Goal: Task Accomplishment & Management: Manage account settings

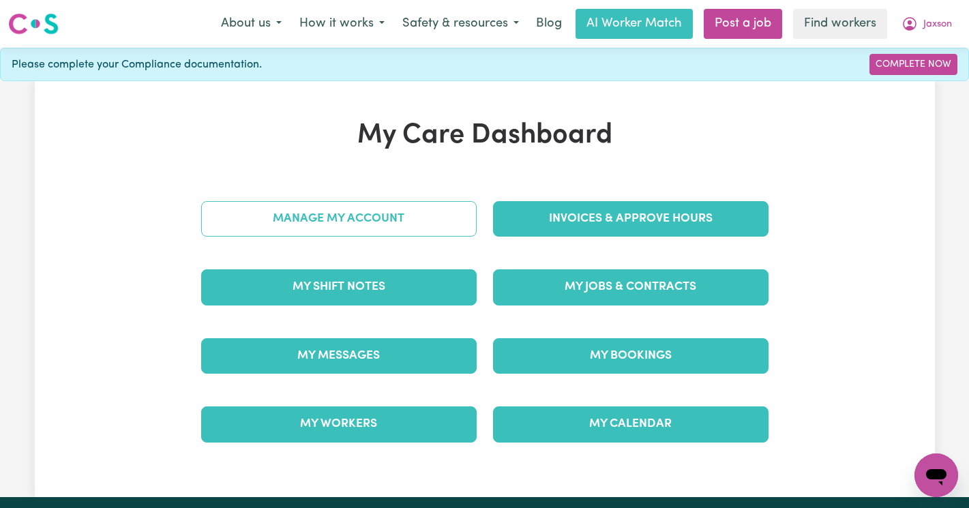
click at [362, 220] on link "Manage My Account" at bounding box center [339, 218] width 276 height 35
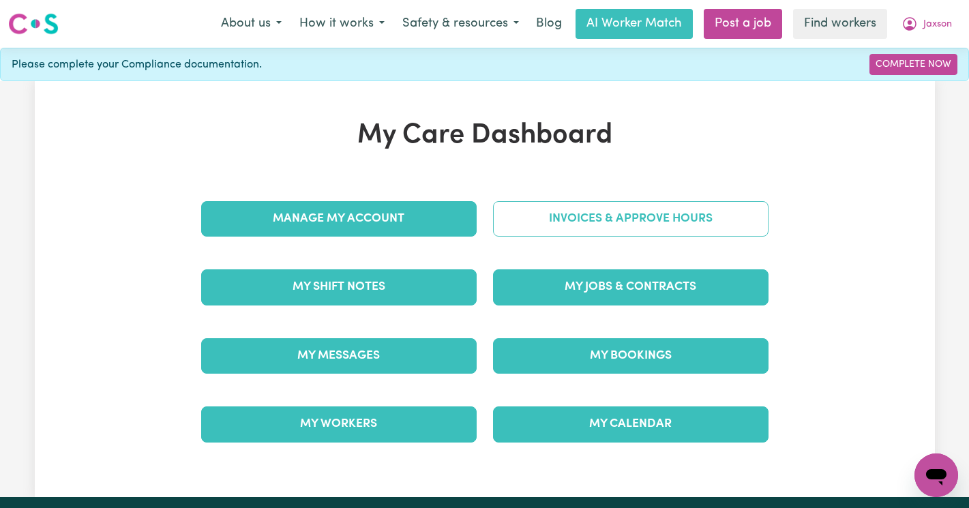
click at [668, 216] on link "Invoices & Approve Hours" at bounding box center [631, 218] width 276 height 35
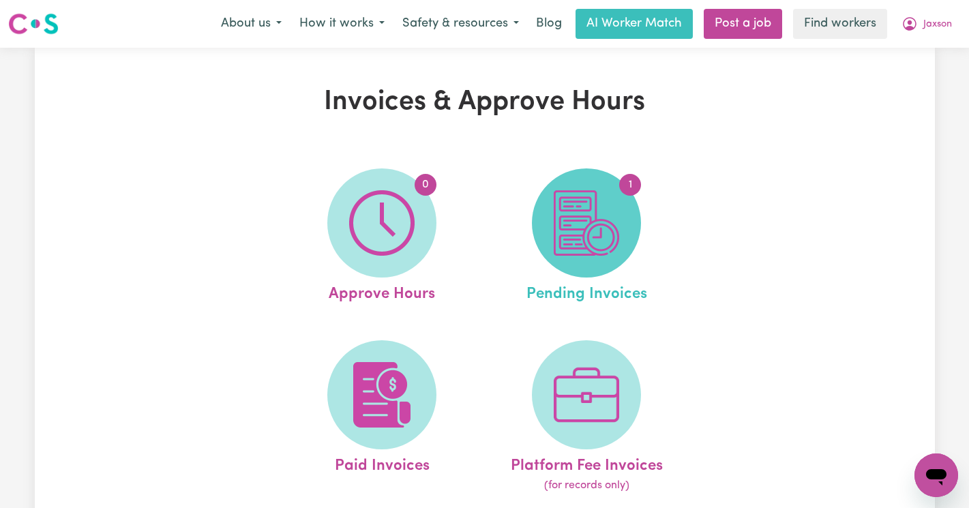
click at [568, 209] on img at bounding box center [586, 222] width 65 height 65
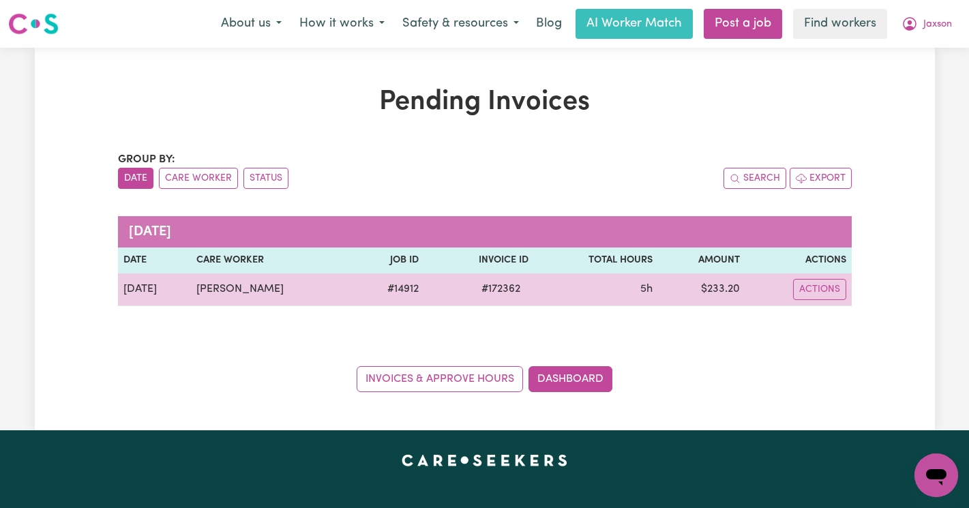
drag, startPoint x: 295, startPoint y: 289, endPoint x: 188, endPoint y: 289, distance: 106.4
click at [188, 289] on tr "Aug 29 jack kipkemboi # 14912 # 172362 5h $ 233.20 Actions" at bounding box center [485, 290] width 734 height 33
copy tr "jack kipkemboi"
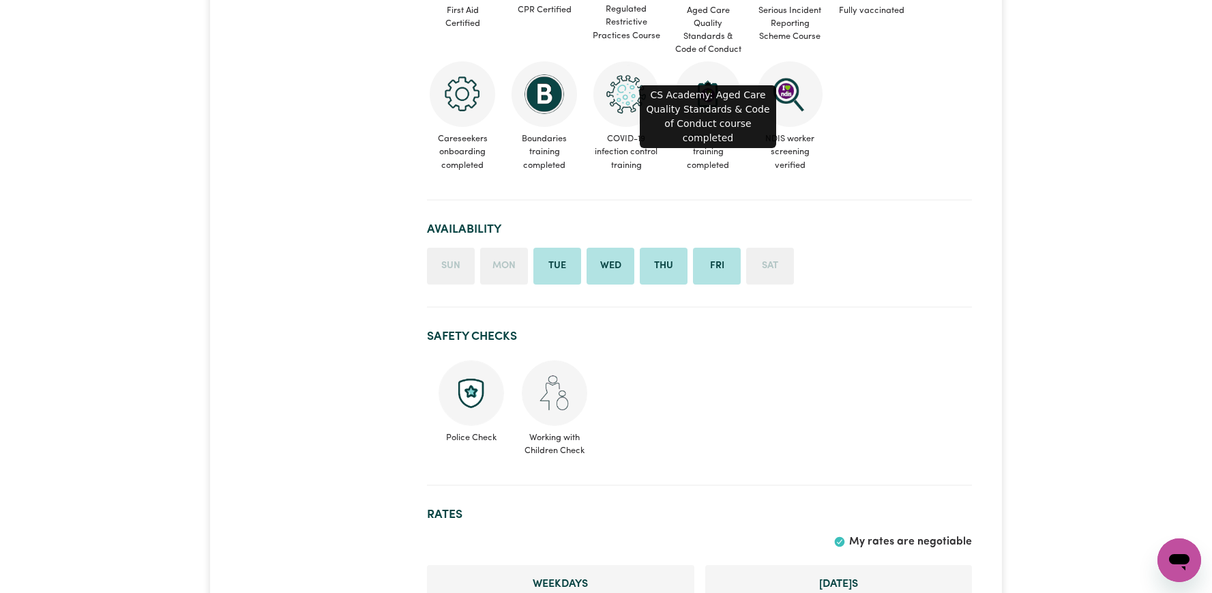
scroll to position [746, 0]
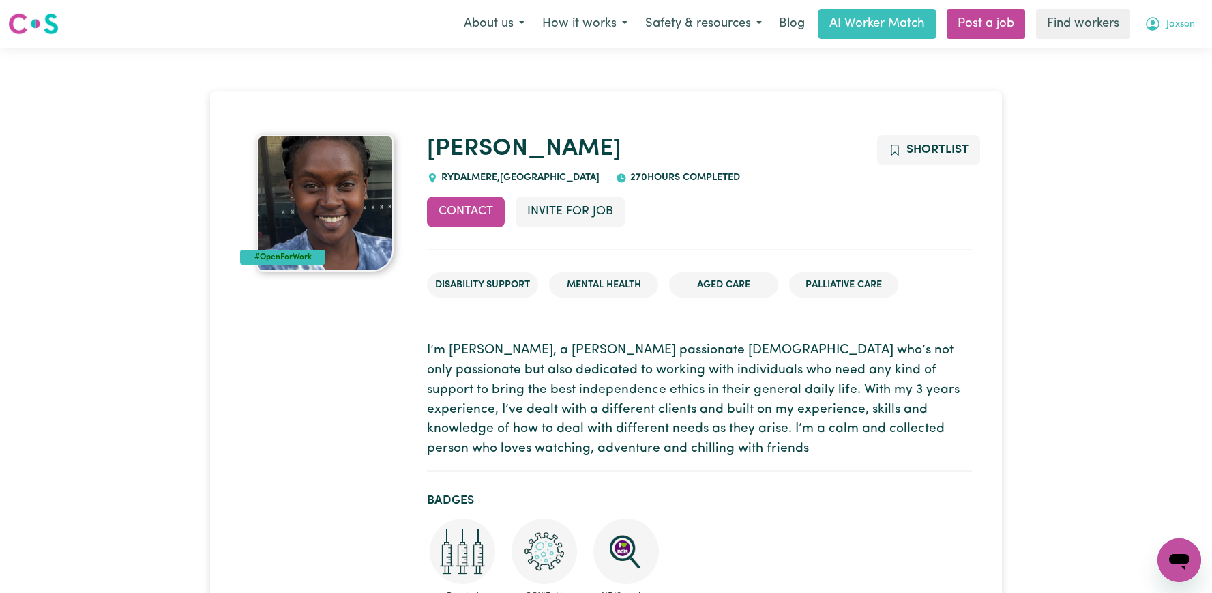
click at [1152, 20] on icon "My Account" at bounding box center [1153, 24] width 16 height 16
click at [1115, 70] on link "Logout" at bounding box center [1150, 78] width 108 height 26
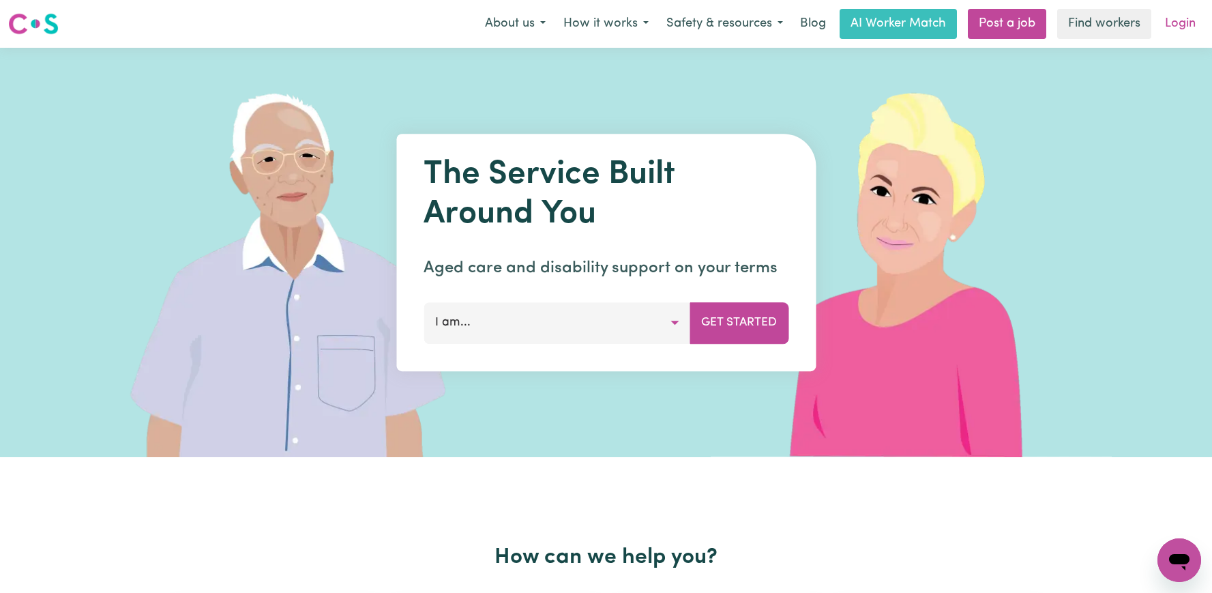
click at [1197, 30] on link "Login" at bounding box center [1180, 24] width 47 height 30
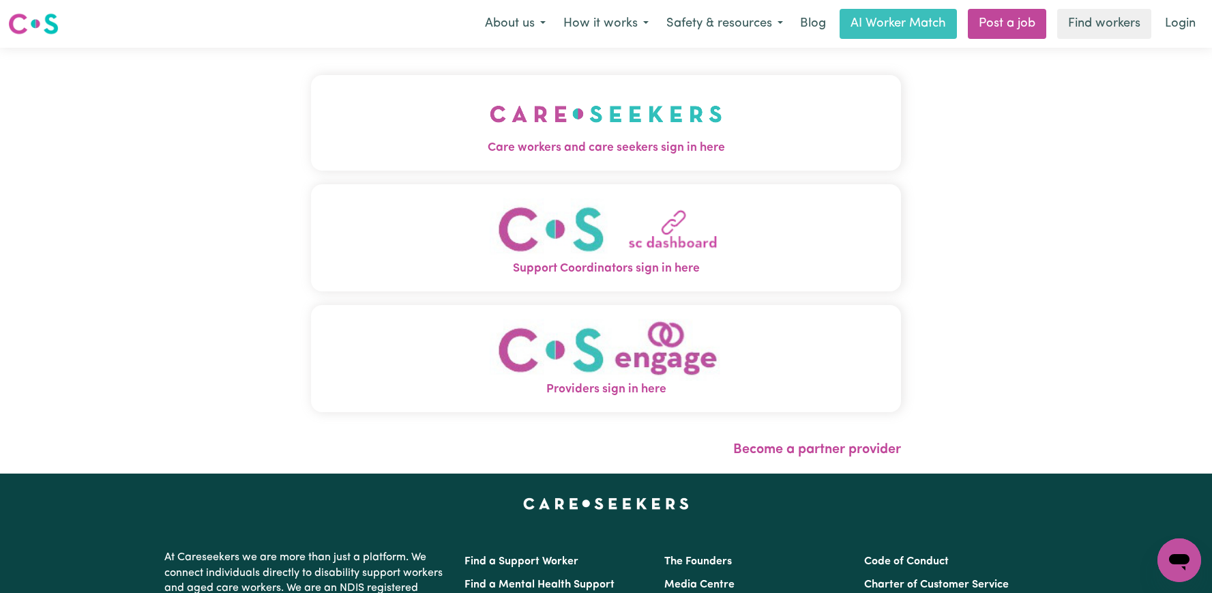
click at [659, 137] on button "Care workers and care seekers sign in here" at bounding box center [606, 123] width 590 height 96
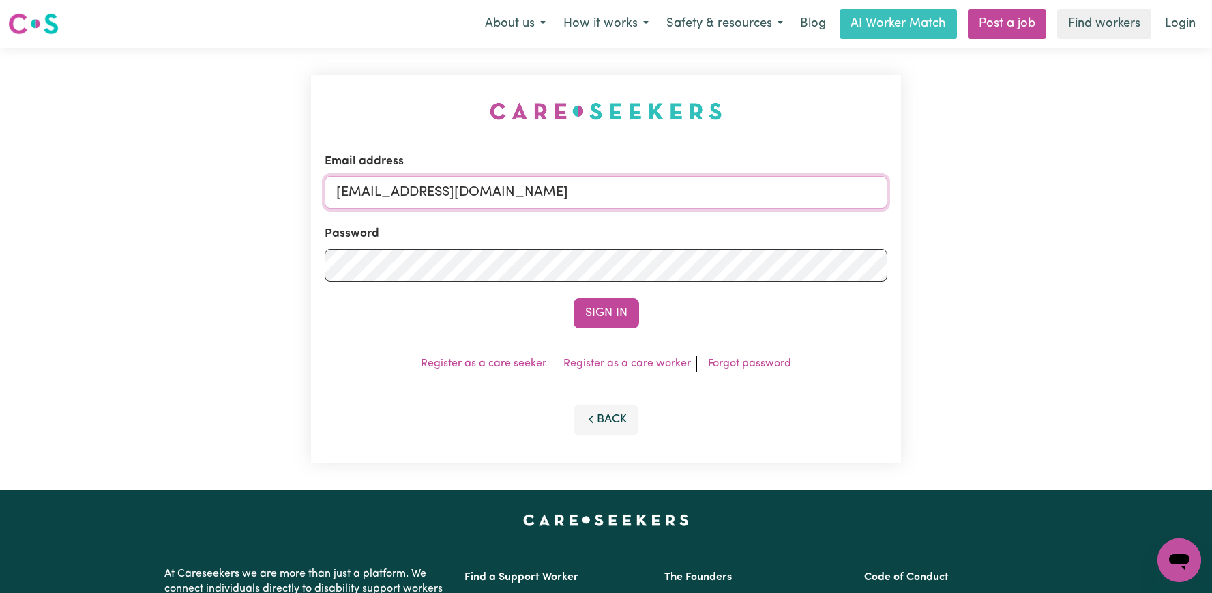
drag, startPoint x: 684, startPoint y: 192, endPoint x: 408, endPoint y: 192, distance: 275.6
click at [408, 192] on input "[EMAIL_ADDRESS][DOMAIN_NAME]" at bounding box center [606, 192] width 563 height 33
paste input "AthenaMilatosYACH"
type input "superuser~AthenaMilatosYACH@careseekers.com.au"
click at [574, 298] on button "Sign In" at bounding box center [606, 313] width 65 height 30
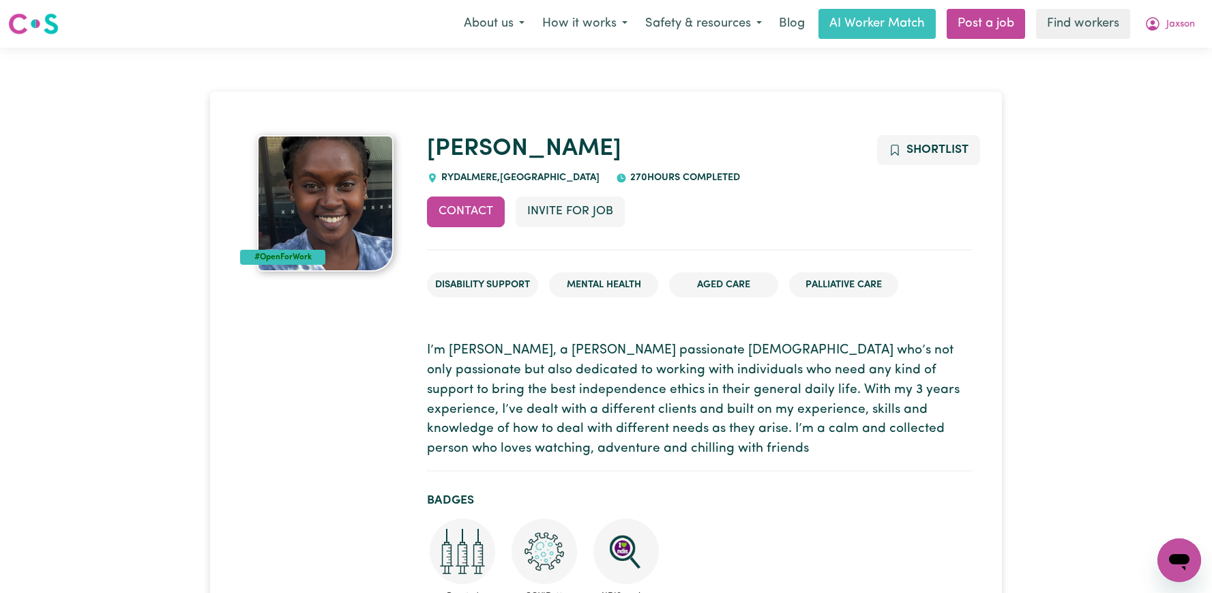
scroll to position [742, 0]
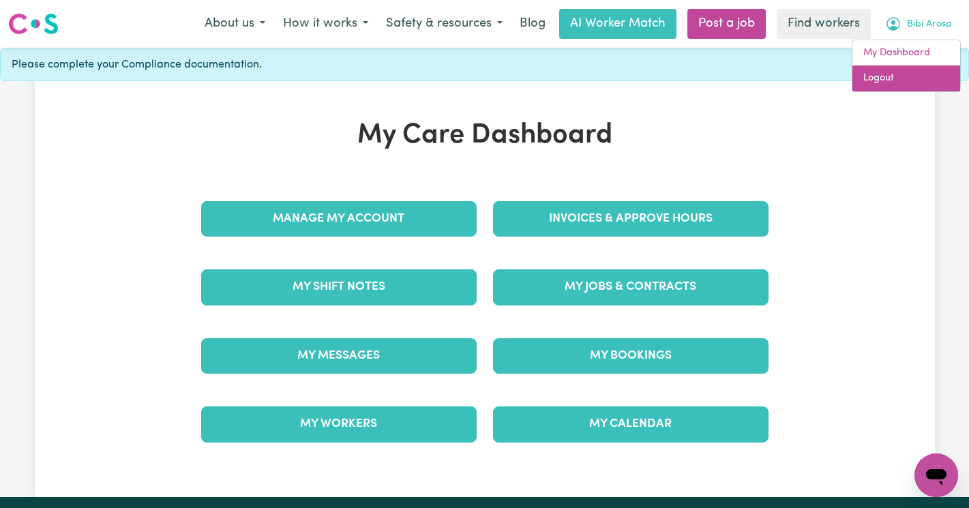
click at [909, 73] on link "Logout" at bounding box center [907, 78] width 108 height 26
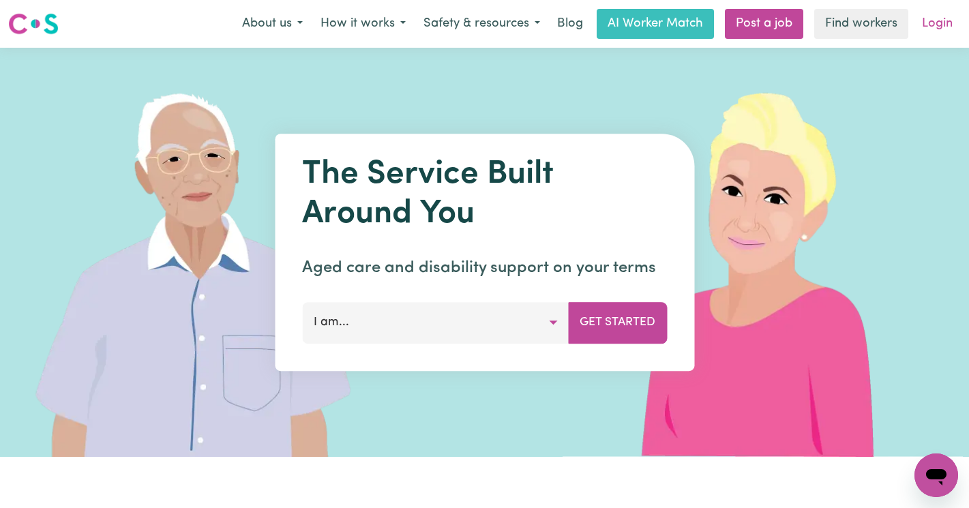
click at [926, 21] on link "Login" at bounding box center [937, 24] width 47 height 30
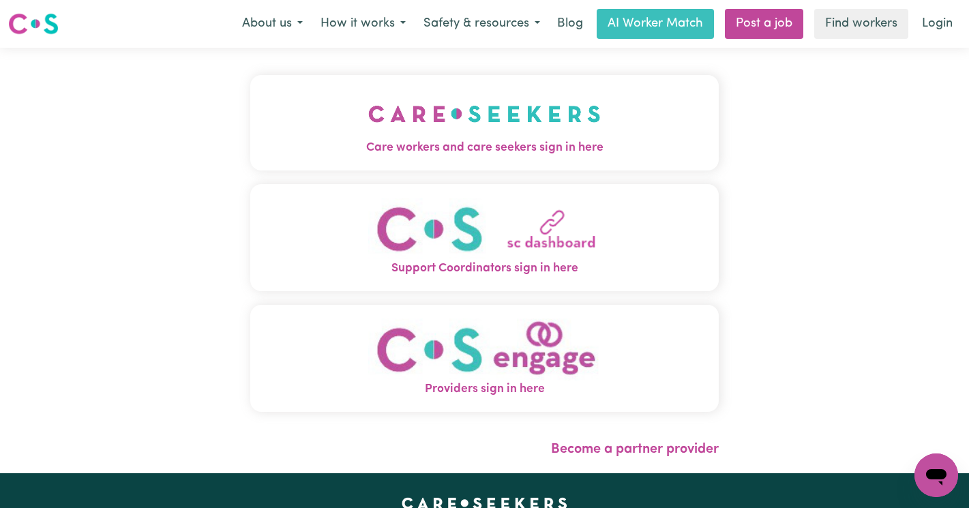
click at [400, 143] on span "Care workers and care seekers sign in here" at bounding box center [484, 148] width 469 height 18
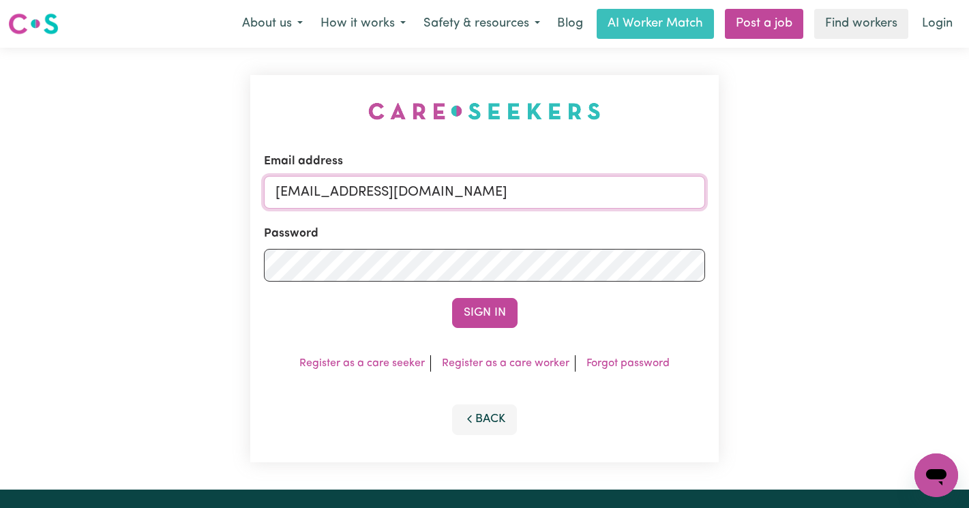
drag, startPoint x: 628, startPoint y: 196, endPoint x: 351, endPoint y: 191, distance: 276.4
click at [360, 192] on input "[EMAIL_ADDRESS][DOMAIN_NAME]" at bounding box center [484, 192] width 441 height 33
paste input "[EMAIL_ADDRESS][DOMAIN_NAME]"
type input "[EMAIL_ADDRESS][DOMAIN_NAME]"
click at [452, 298] on button "Sign In" at bounding box center [484, 313] width 65 height 30
